Goal: Task Accomplishment & Management: Use online tool/utility

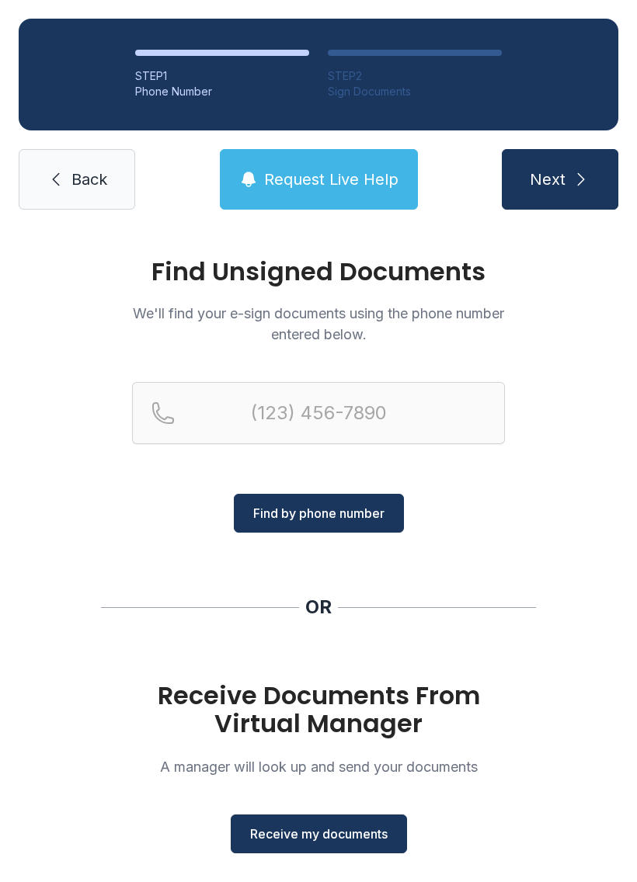
click at [332, 821] on button "Receive my documents" at bounding box center [319, 833] width 176 height 39
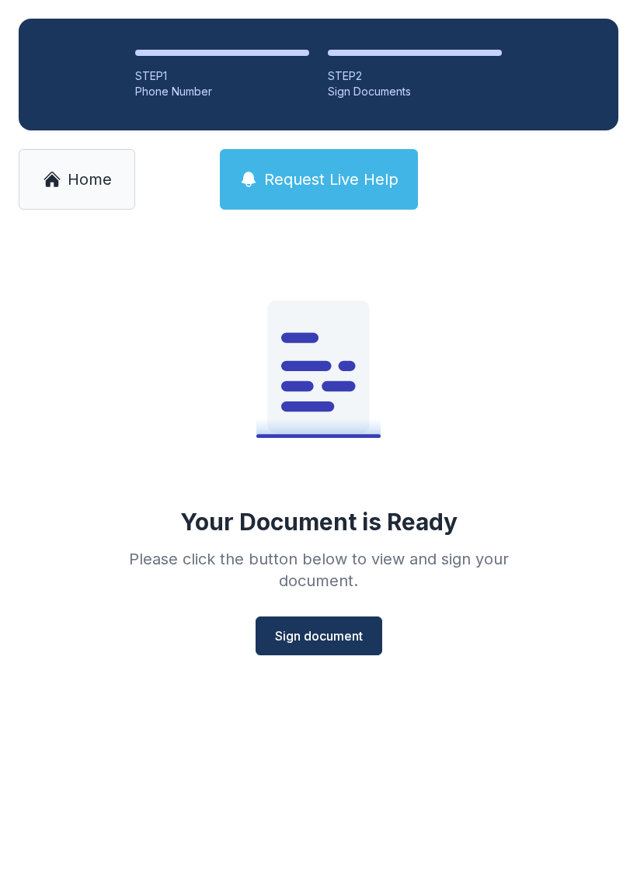
click at [352, 648] on button "Sign document" at bounding box center [318, 635] width 127 height 39
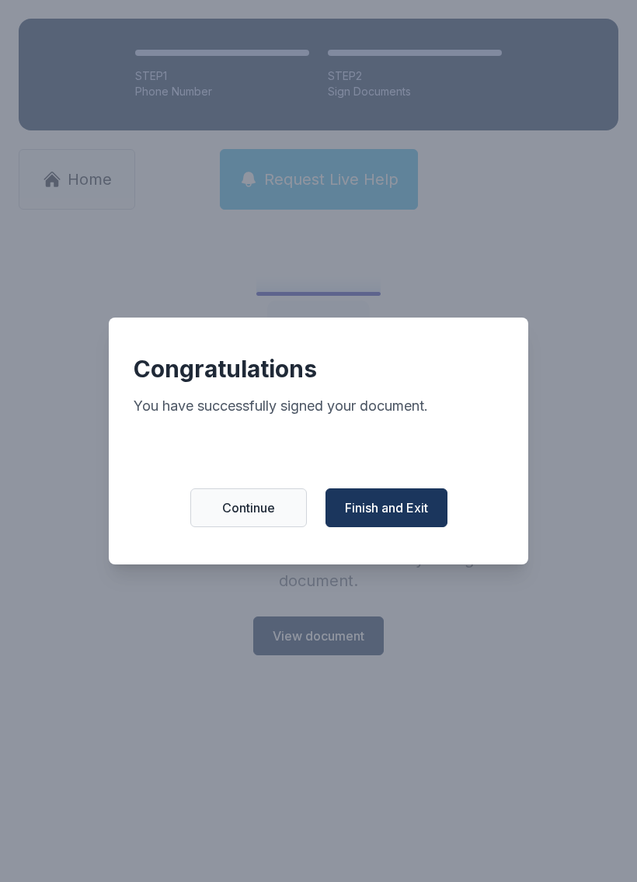
click at [385, 507] on span "Finish and Exit" at bounding box center [386, 507] width 83 height 19
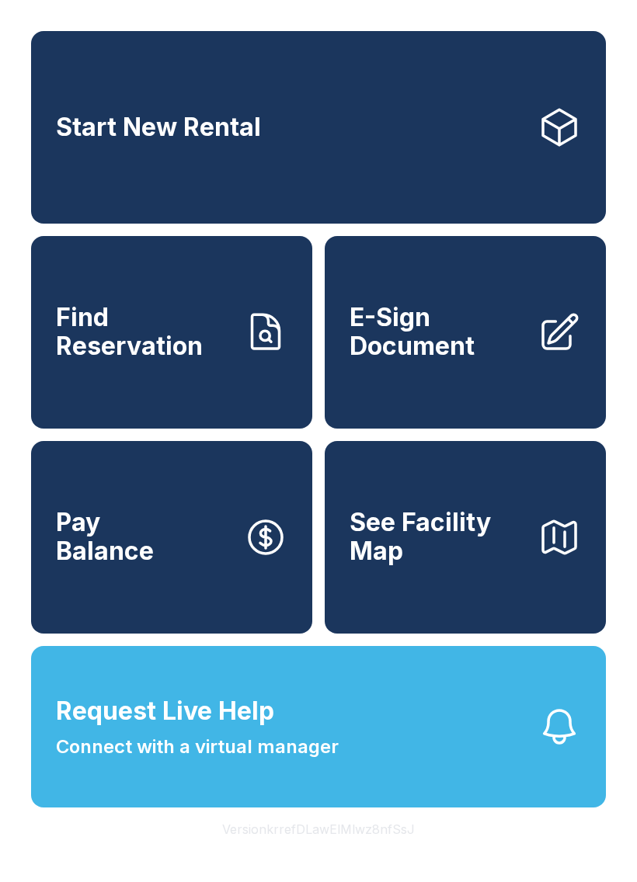
click at [420, 351] on span "E-Sign Document" at bounding box center [436, 332] width 175 height 57
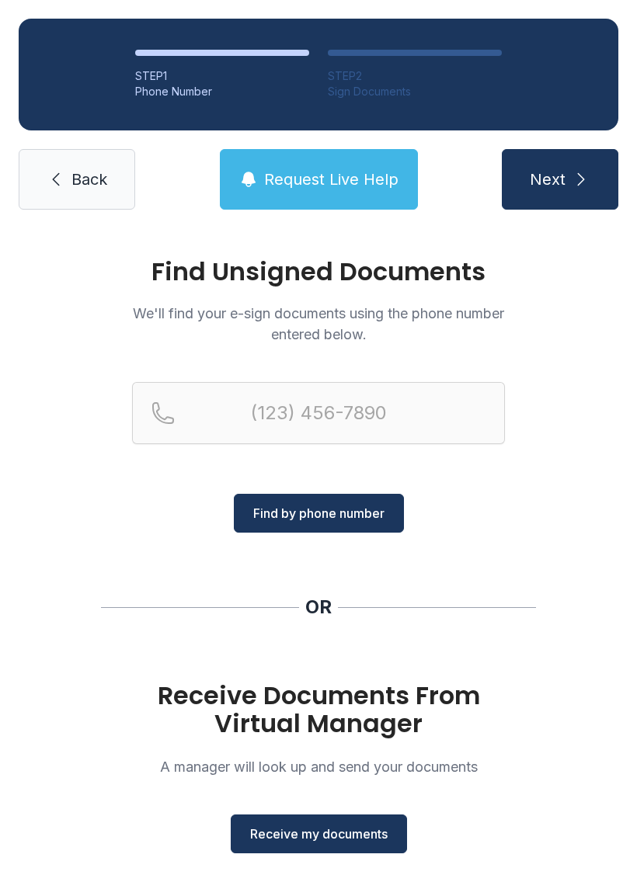
click at [329, 818] on button "Receive my documents" at bounding box center [319, 833] width 176 height 39
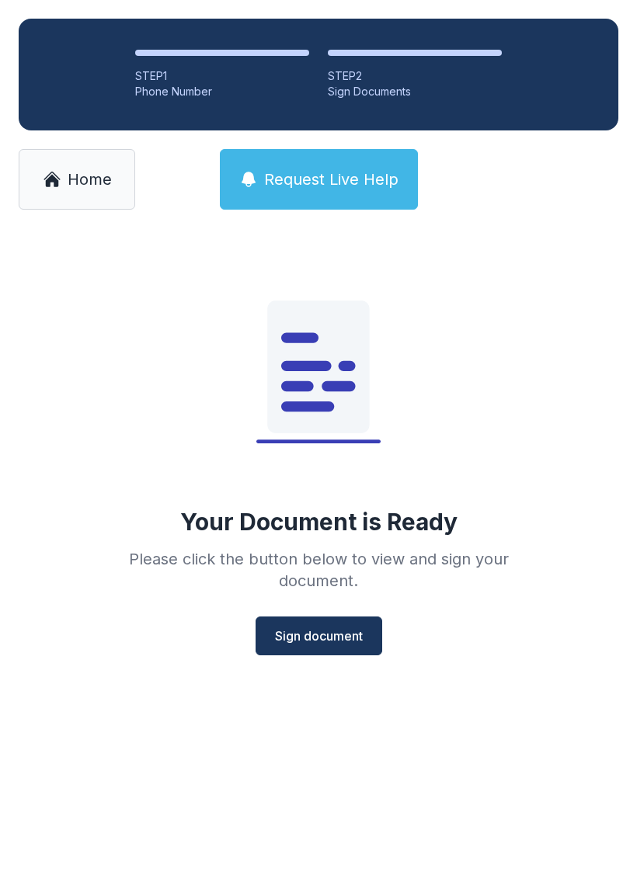
click at [314, 626] on span "Sign document" at bounding box center [319, 635] width 88 height 19
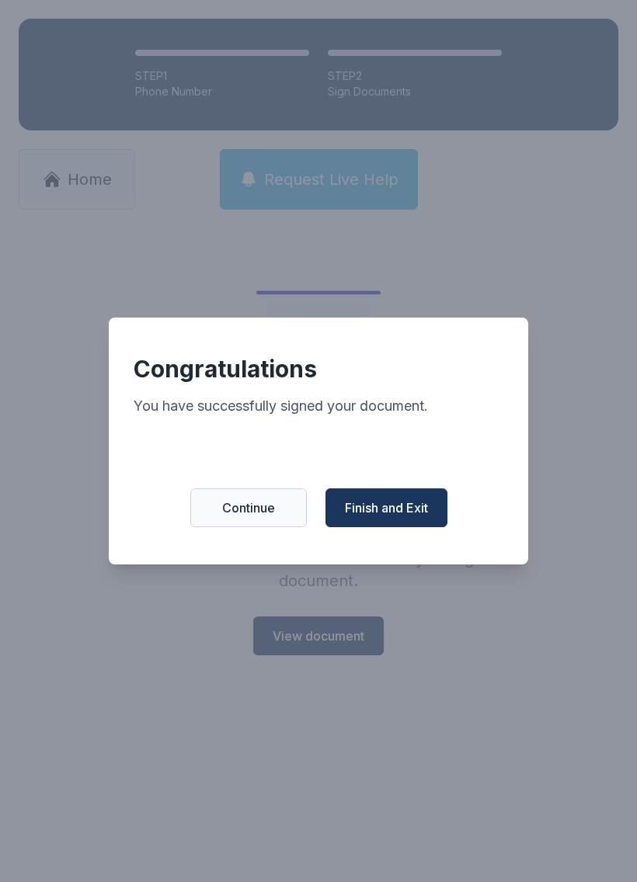
click at [377, 512] on span "Finish and Exit" at bounding box center [386, 507] width 83 height 19
